Goal: Task Accomplishment & Management: Use online tool/utility

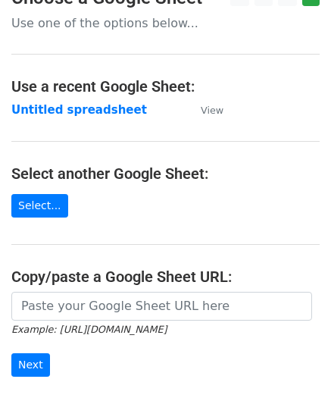
scroll to position [151, 0]
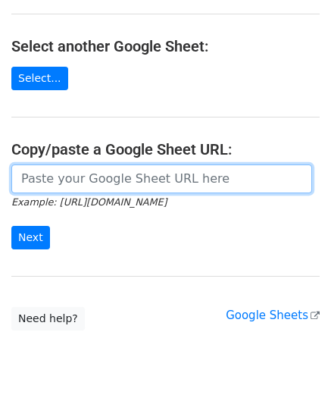
click at [73, 180] on input "url" at bounding box center [161, 178] width 301 height 29
paste input "[URL][DOMAIN_NAME]"
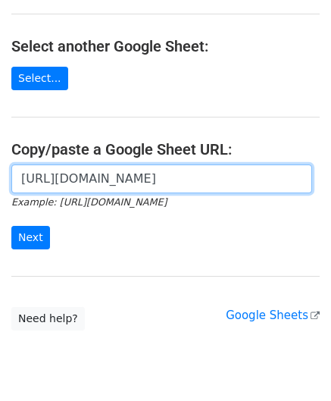
scroll to position [0, 354]
type input "https://docs.google.com/spreadsheets/d/1cDFbhu_YHOVfhqZK8uDWEMjOcmH1ypELoDBwnNt…"
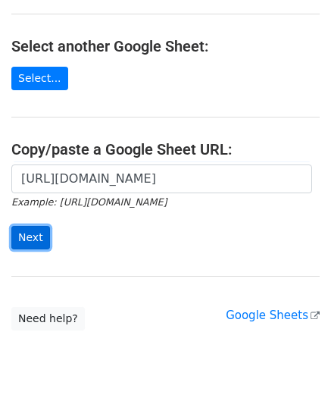
click at [26, 239] on input "Next" at bounding box center [30, 237] width 39 height 23
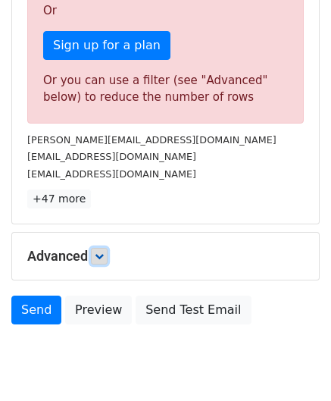
click at [108, 255] on link at bounding box center [99, 256] width 17 height 17
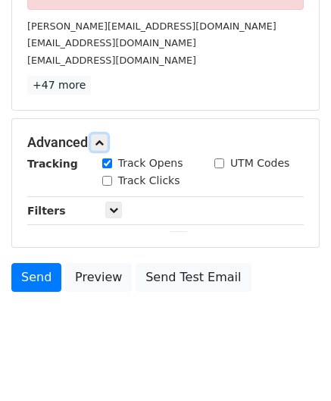
scroll to position [606, 0]
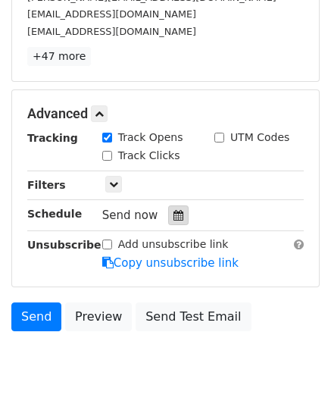
click at [173, 211] on icon at bounding box center [178, 215] width 10 height 11
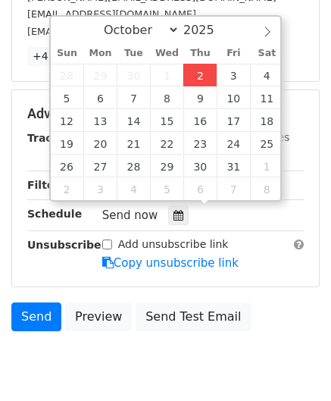
type input "[DATE] 12:00"
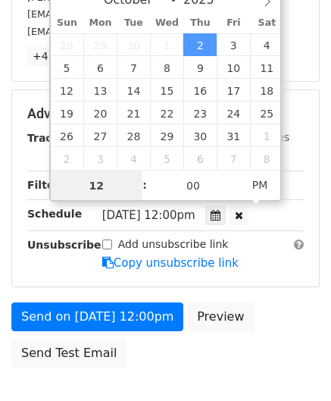
paste input "8"
type input "8"
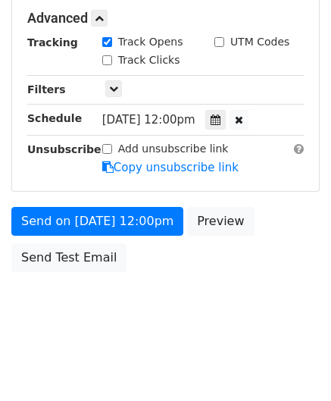
type input "[DATE] 20:00"
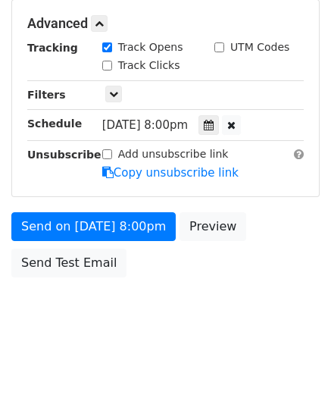
scroll to position [695, 0]
